Goal: Find specific page/section: Find specific page/section

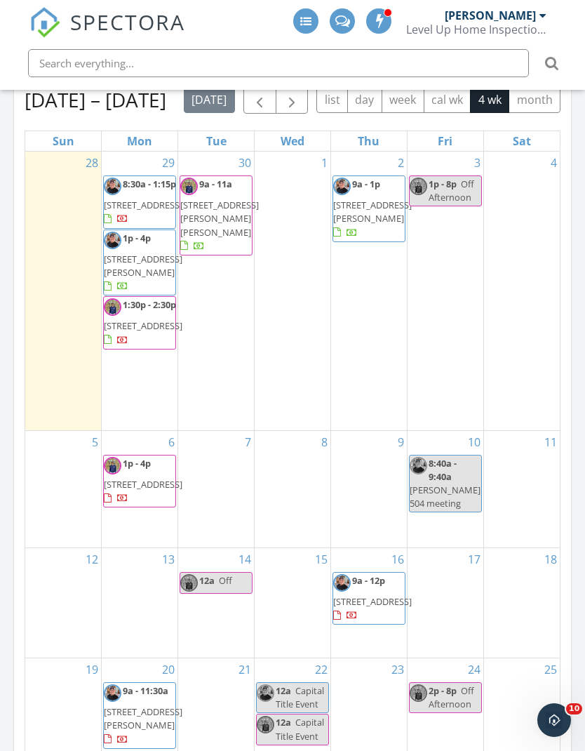
scroll to position [3803, 586]
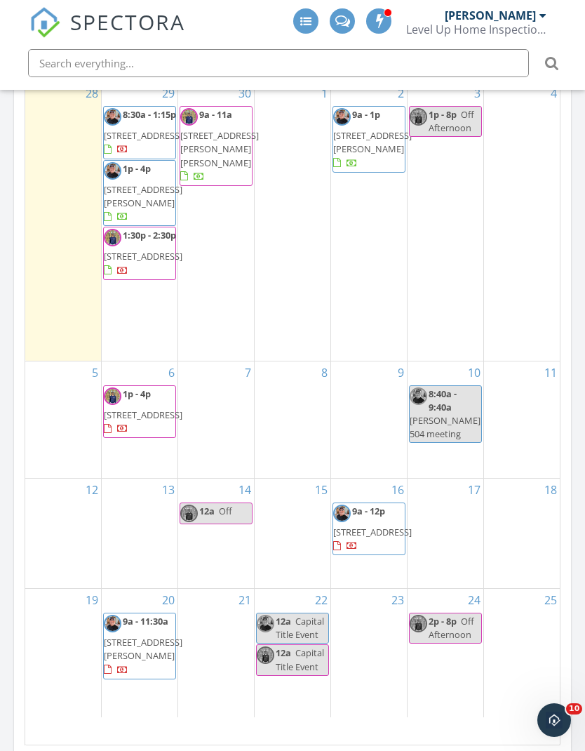
scroll to position [752, 0]
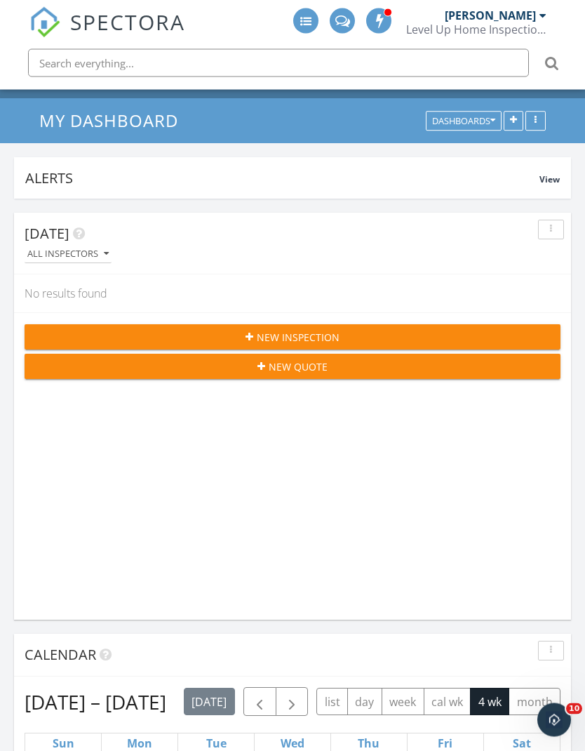
scroll to position [0, 0]
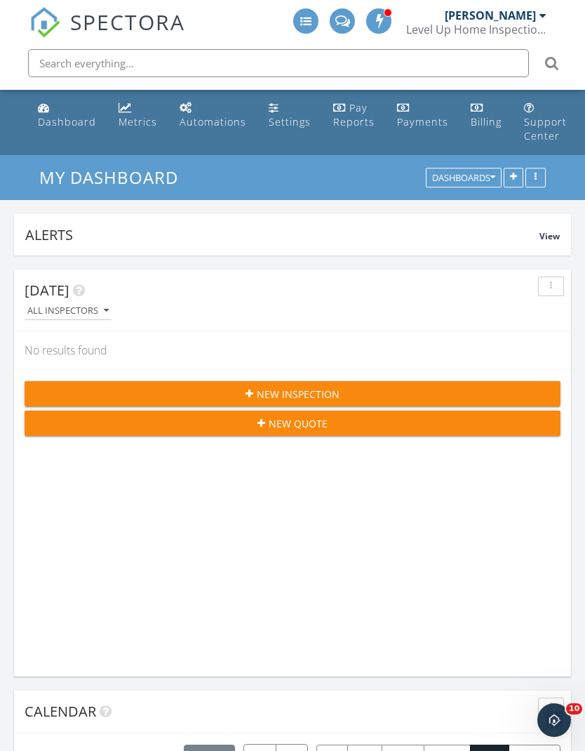
click at [129, 109] on div "Metrics" at bounding box center [125, 107] width 13 height 11
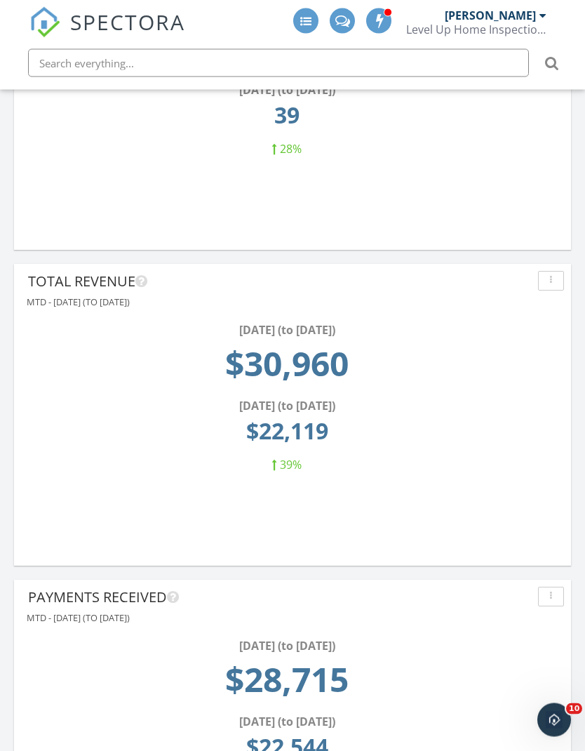
scroll to position [634, 0]
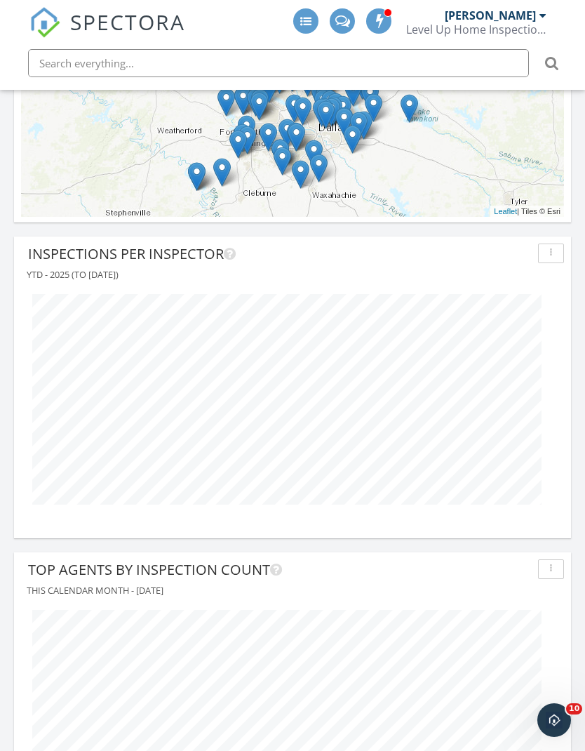
click at [558, 375] on div at bounding box center [292, 399] width 543 height 233
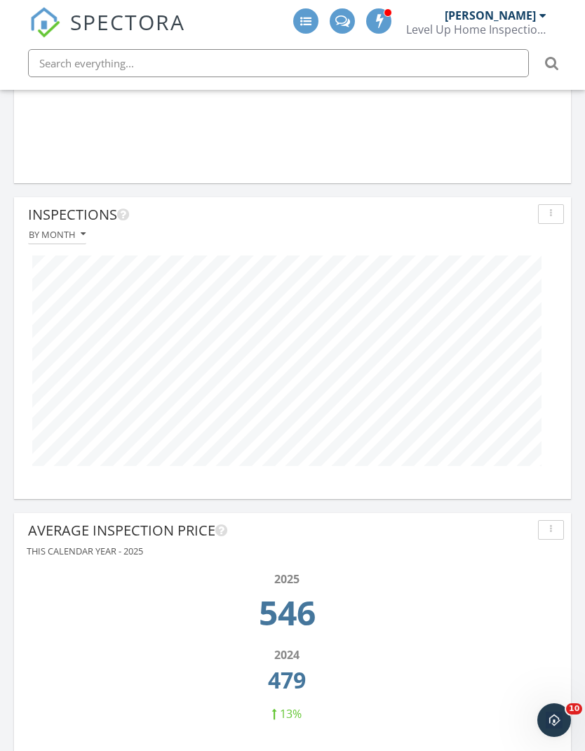
scroll to position [4201, 0]
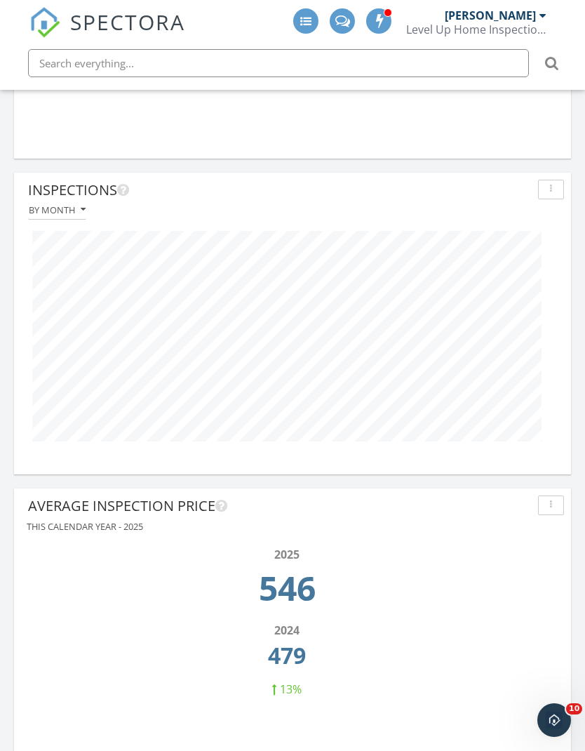
click at [471, 221] on div at bounding box center [292, 336] width 543 height 233
click at [460, 225] on div at bounding box center [292, 336] width 543 height 233
click at [440, 213] on div "By month" at bounding box center [292, 210] width 543 height 19
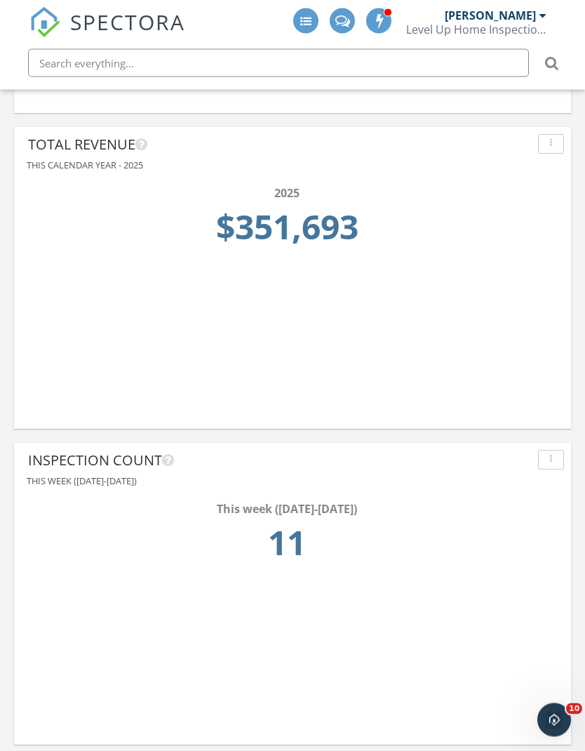
scroll to position [0, 0]
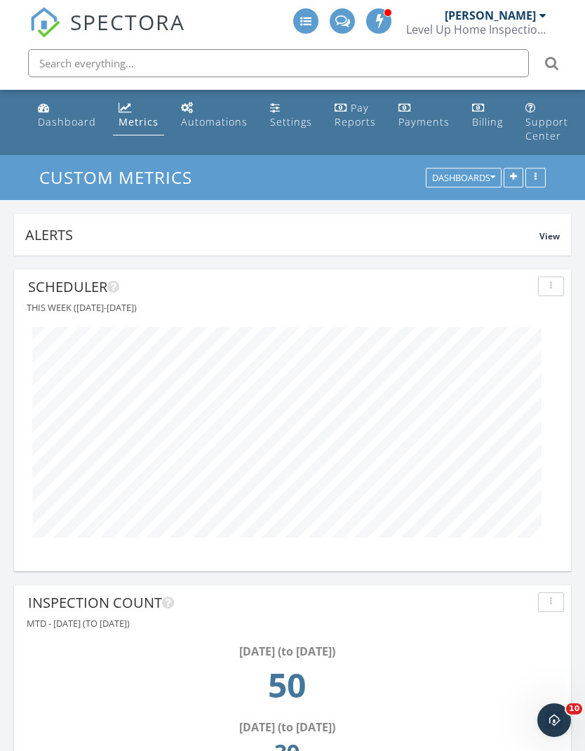
click at [354, 106] on div "Pay Reports" at bounding box center [355, 114] width 41 height 27
